Goal: Check status: Check status

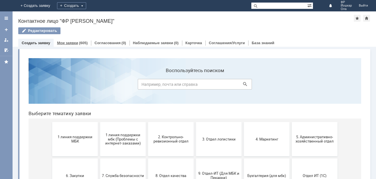
click at [70, 41] on link "Мои заявки" at bounding box center [67, 43] width 21 height 4
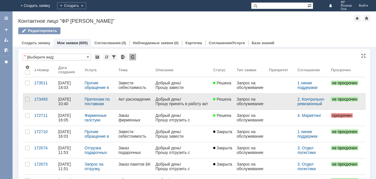
click at [61, 98] on div "[DATE] 10:40" at bounding box center [65, 101] width 14 height 9
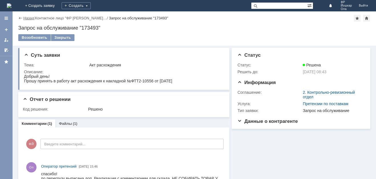
click at [27, 17] on link "Назад" at bounding box center [28, 18] width 11 height 4
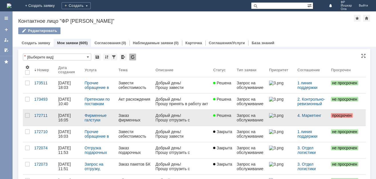
click at [59, 116] on div "[DATE] 16:05" at bounding box center [65, 117] width 14 height 9
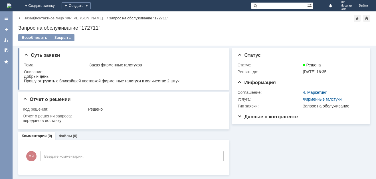
click at [25, 18] on link "Назад" at bounding box center [28, 18] width 11 height 4
